Goal: Task Accomplishment & Management: Manage account settings

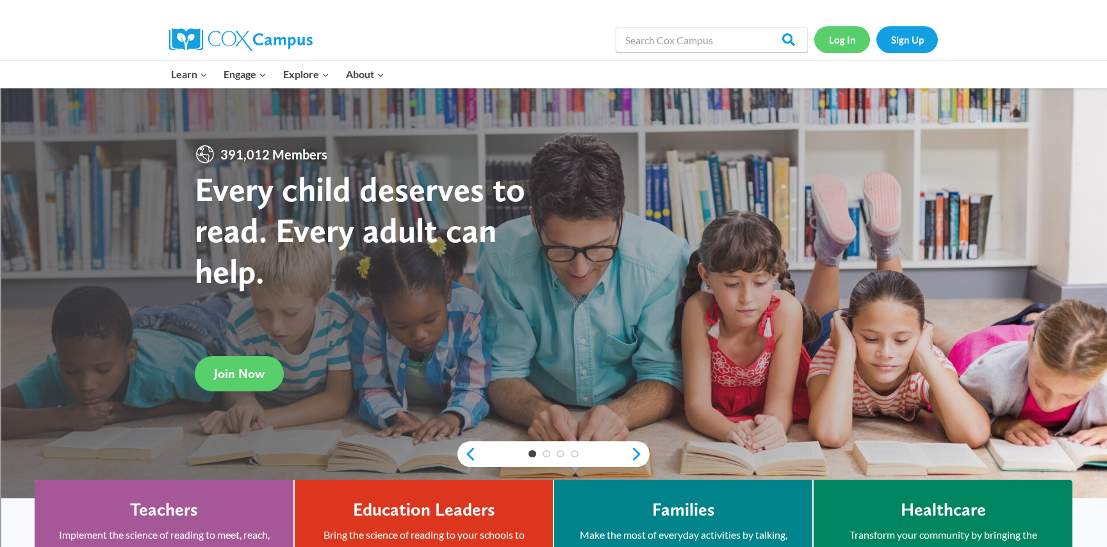
click at [836, 40] on link "Log In" at bounding box center [842, 39] width 56 height 26
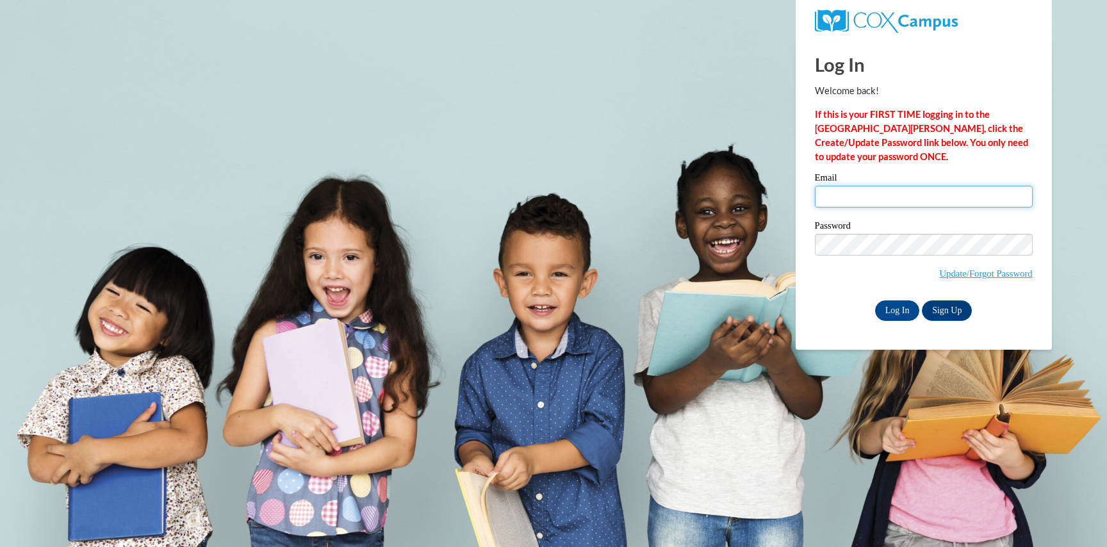
click at [862, 193] on input "Email" at bounding box center [924, 197] width 218 height 22
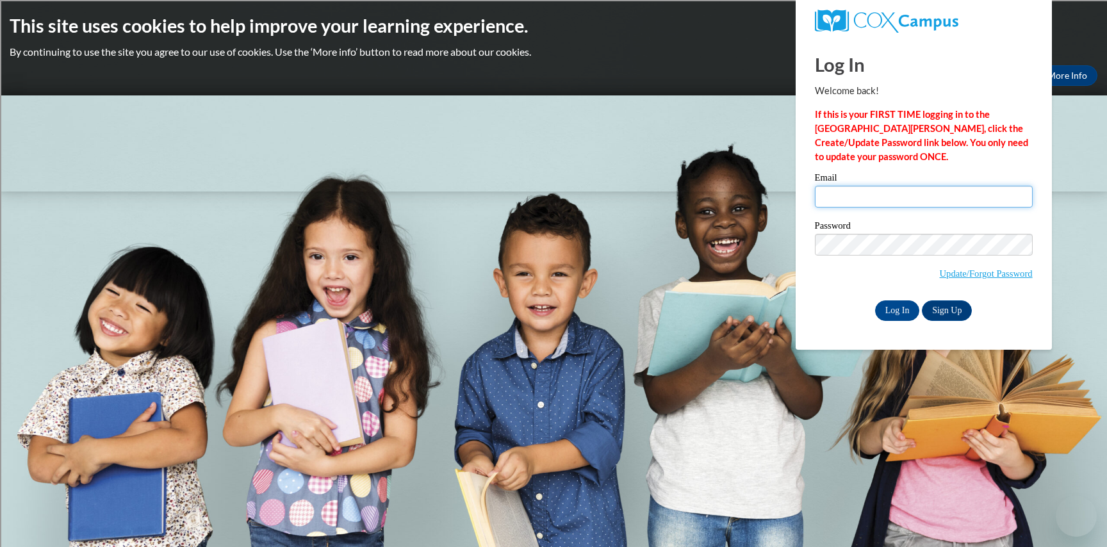
type input "sbetts@marinette.k12.wi.us"
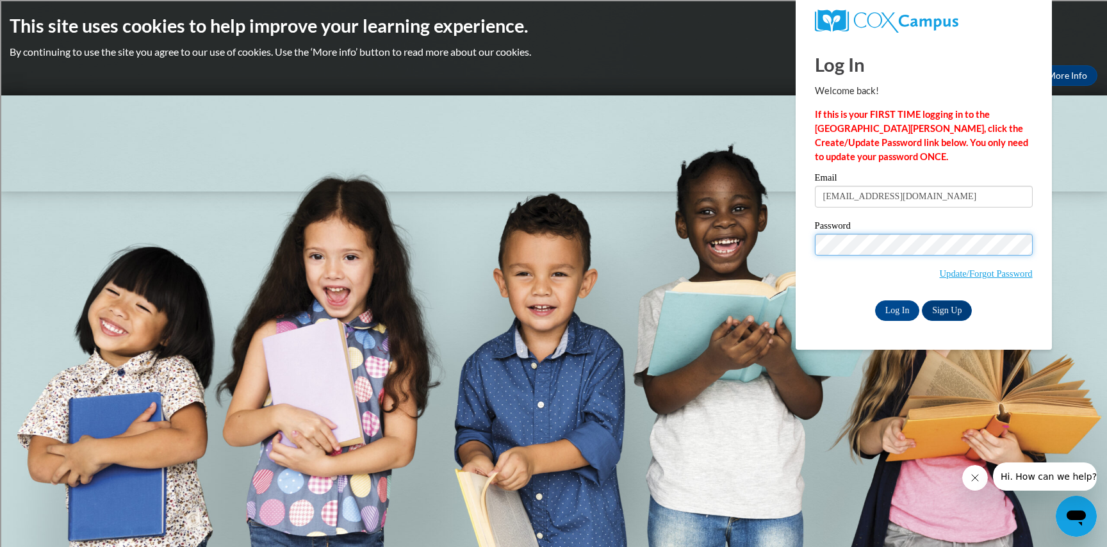
click at [770, 239] on body "This site uses cookies to help improve your learning experience. By continuing …" at bounding box center [553, 273] width 1107 height 547
click at [875, 300] on input "Log In" at bounding box center [897, 310] width 45 height 20
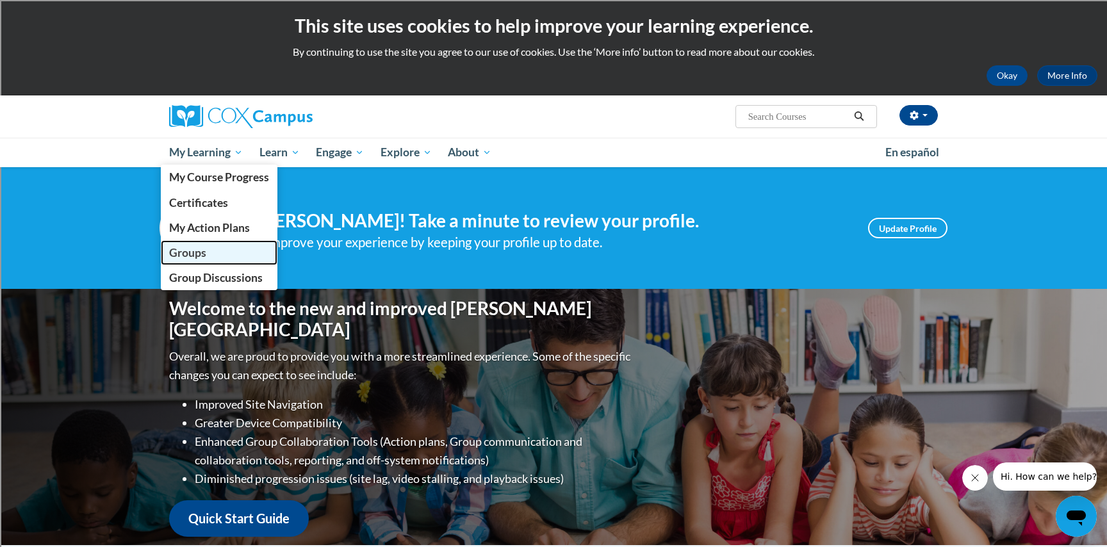
click at [220, 262] on link "Groups" at bounding box center [219, 252] width 117 height 25
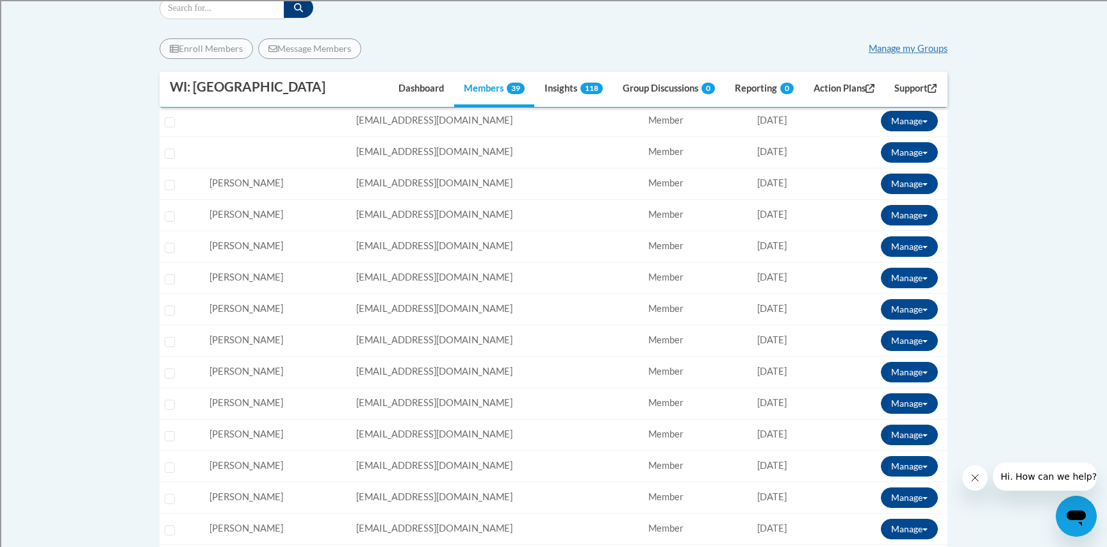
scroll to position [442, 0]
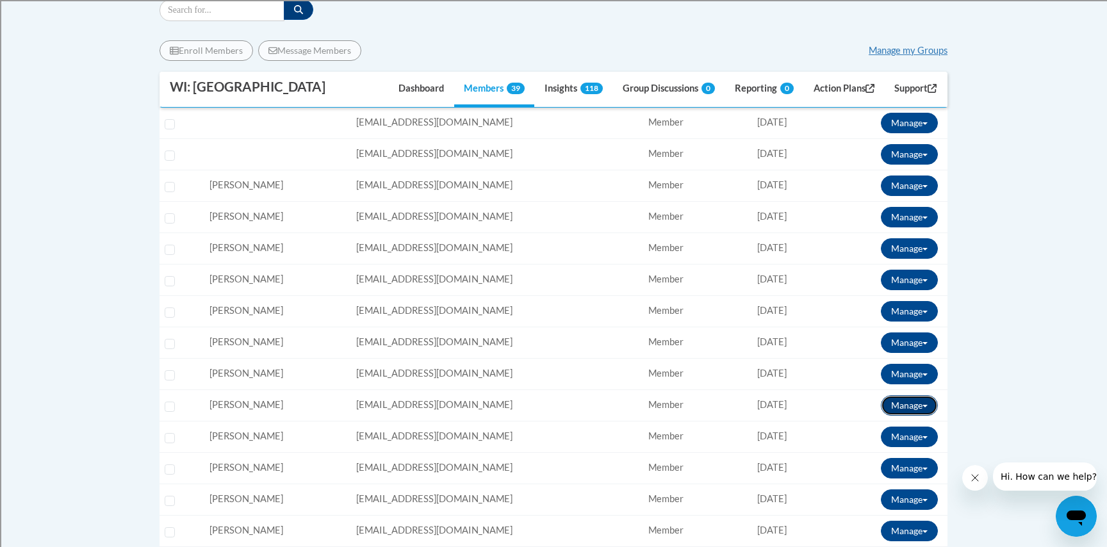
click at [904, 409] on button "Manage" at bounding box center [909, 405] width 57 height 20
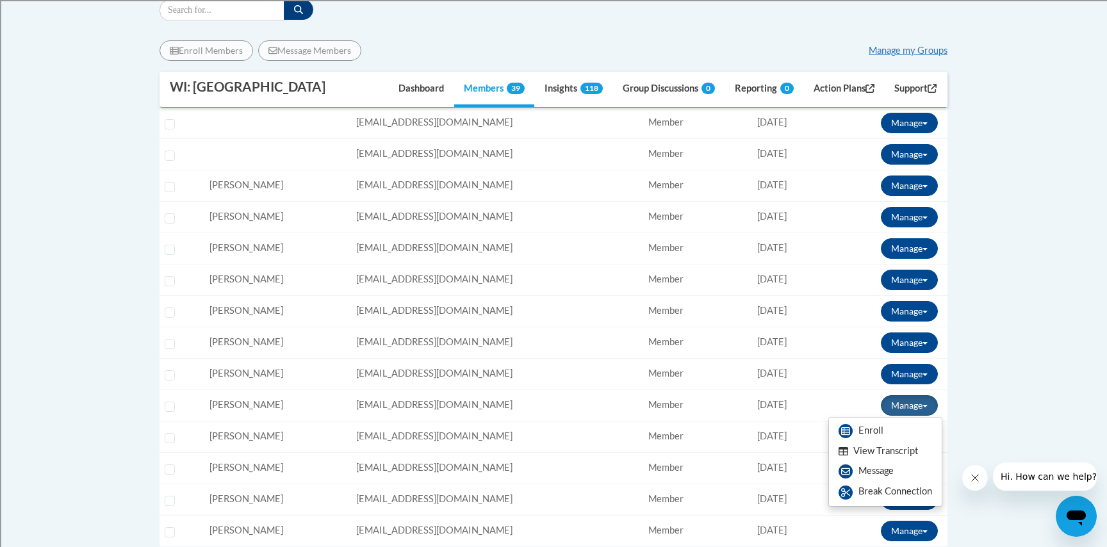
click at [902, 452] on button "View Transcript" at bounding box center [878, 451] width 99 height 20
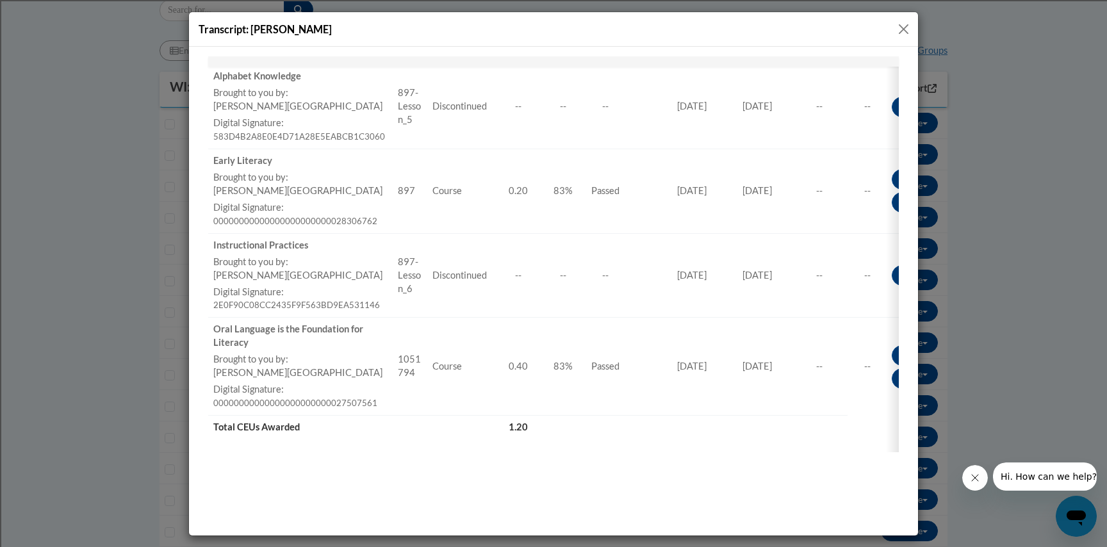
scroll to position [464, 0]
